Goal: Find specific page/section: Find specific page/section

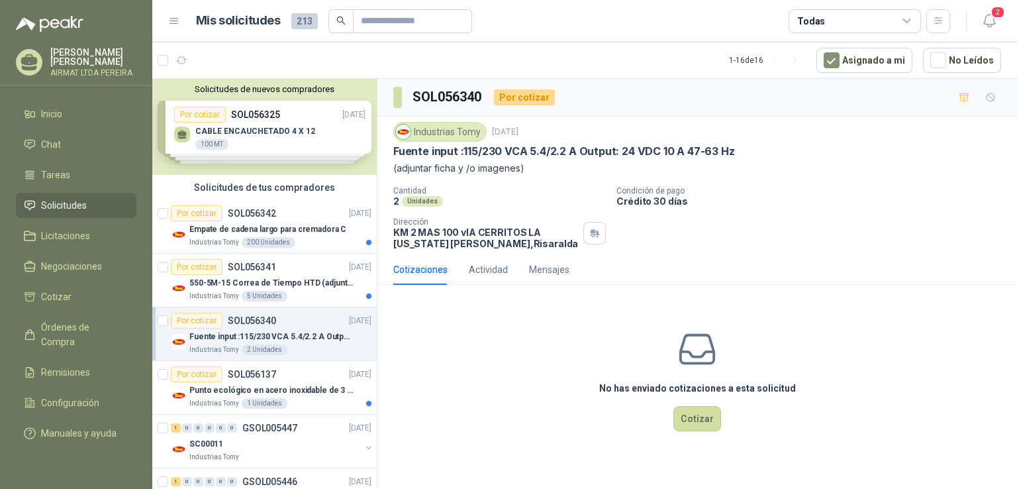
drag, startPoint x: 731, startPoint y: 148, endPoint x: 545, endPoint y: 134, distance: 187.2
click at [545, 134] on div "Industrias Tomy [DATE] Fuente input :115/230 VCA 5.4/2.2 A Output: 24 VDC 10 A …" at bounding box center [697, 149] width 608 height 54
copy div "Fuente input :115/230 VCA 5.4/2.2 A Output: 24 VDC 10 A 47-63 Hz"
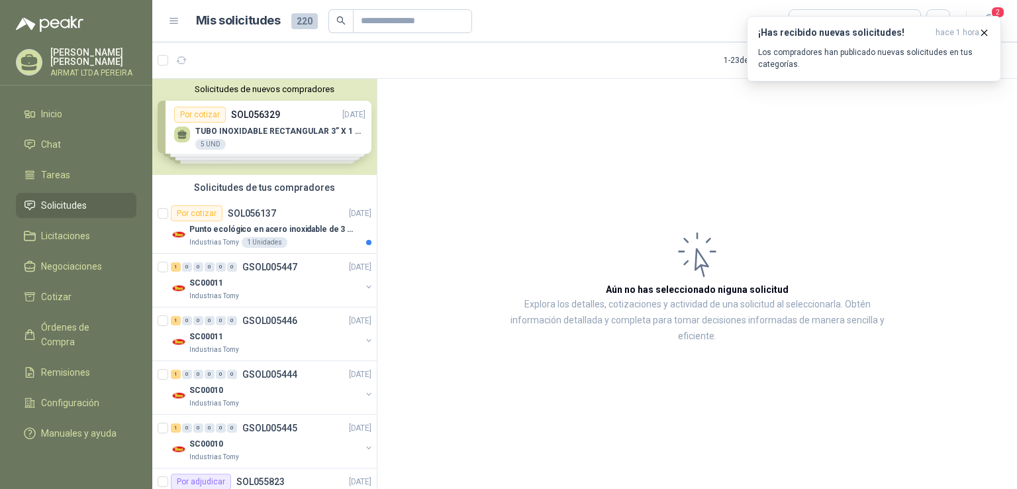
click at [118, 202] on link "Solicitudes" at bounding box center [76, 205] width 120 height 25
click at [73, 218] on link "Solicitudes" at bounding box center [76, 205] width 120 height 25
click at [63, 212] on span "Solicitudes" at bounding box center [64, 205] width 46 height 15
click at [81, 334] on span "Órdenes de Compra" at bounding box center [82, 334] width 83 height 29
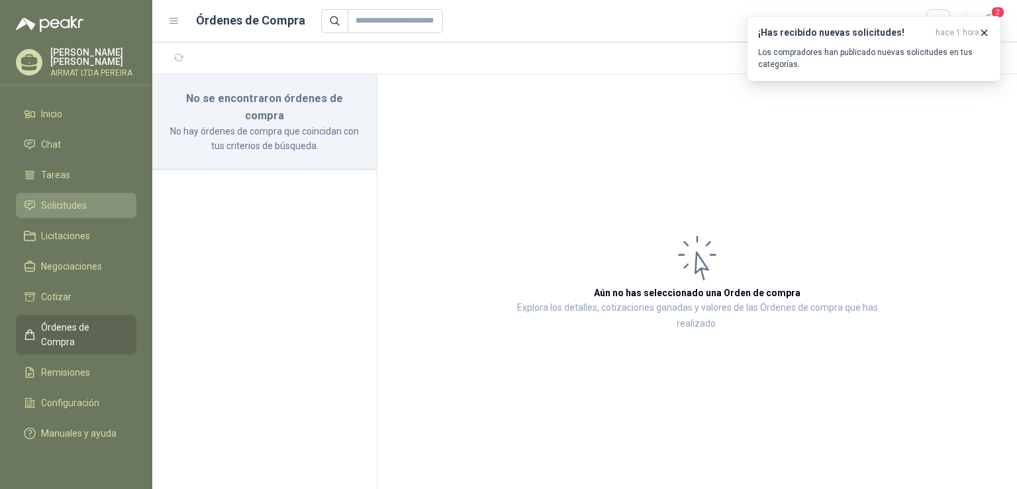
click at [84, 212] on span "Solicitudes" at bounding box center [64, 205] width 46 height 15
